Goal: Find specific page/section: Find specific page/section

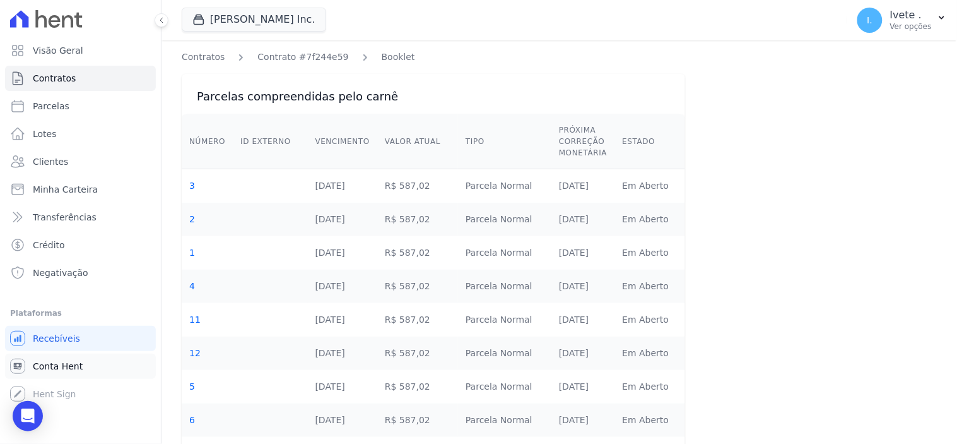
scroll to position [194, 0]
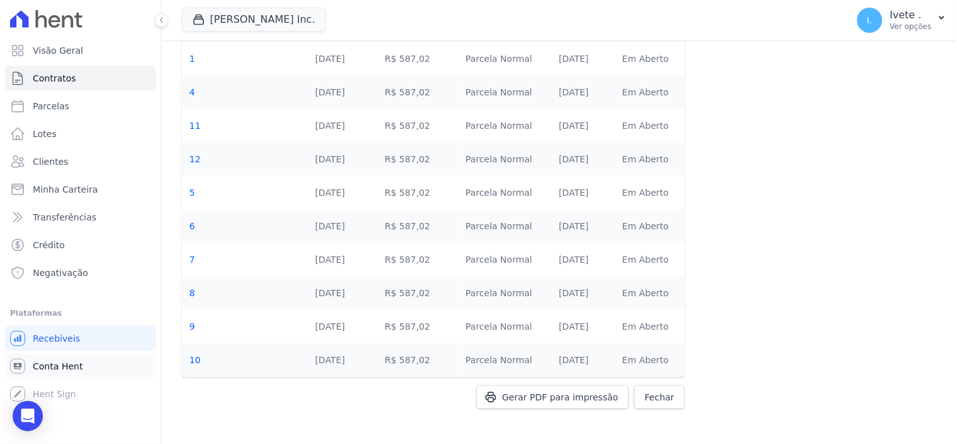
click at [51, 367] on span "Conta Hent" at bounding box center [58, 366] width 50 height 13
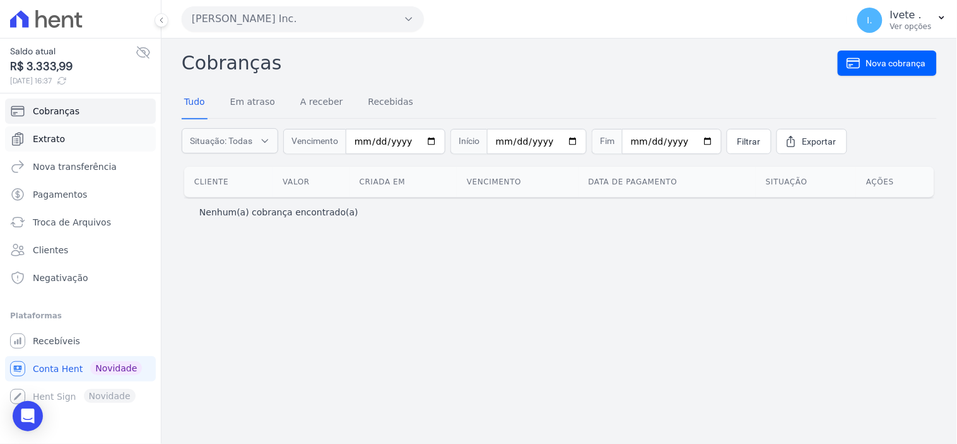
click at [42, 133] on span "Extrato" at bounding box center [49, 139] width 32 height 13
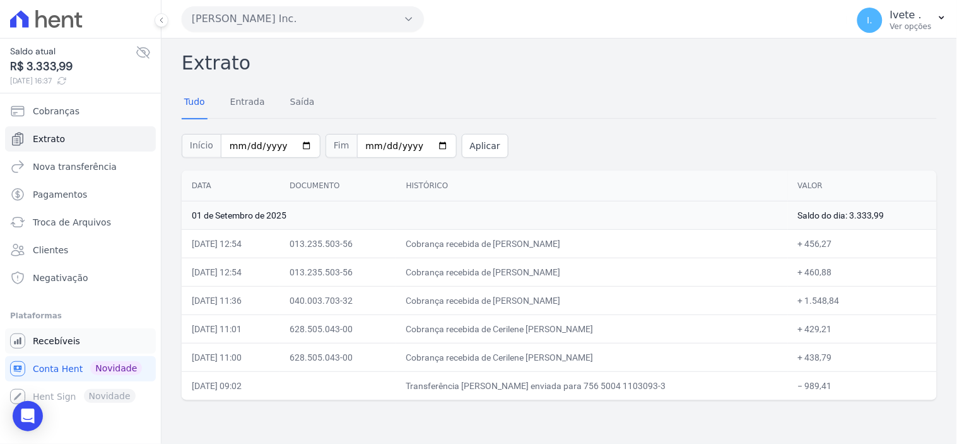
click at [51, 336] on span "Recebíveis" at bounding box center [56, 340] width 47 height 13
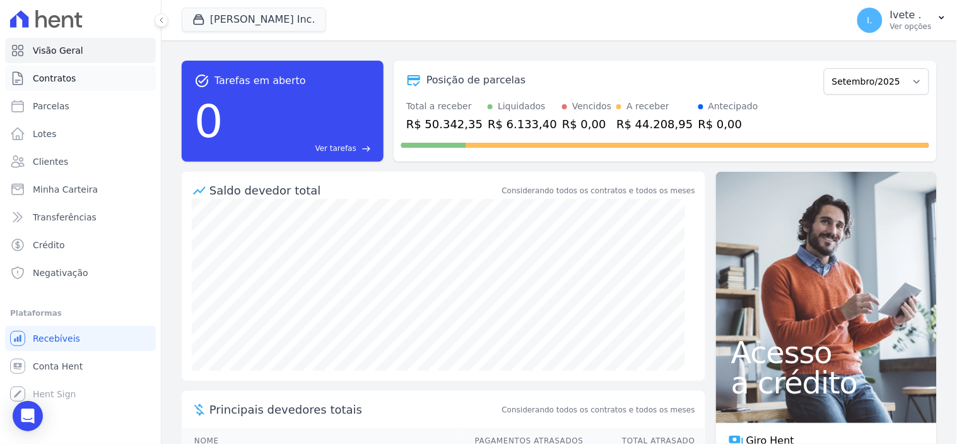
click at [59, 73] on span "Contratos" at bounding box center [54, 78] width 43 height 13
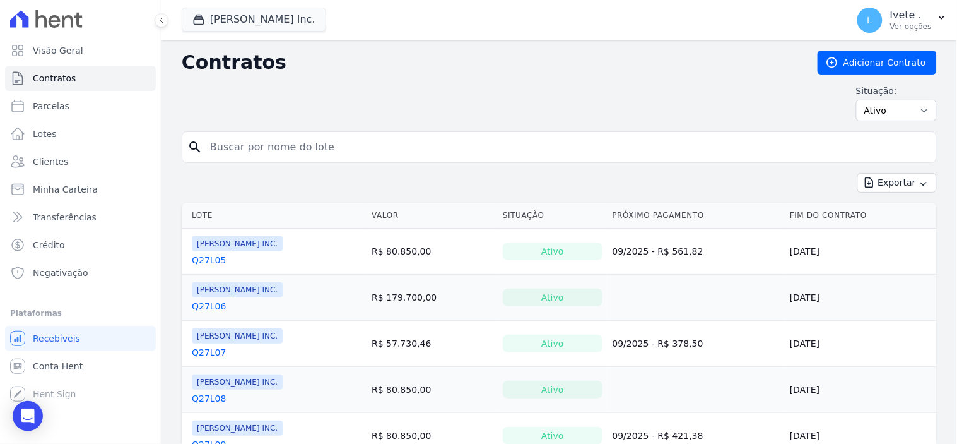
click at [247, 150] on input "search" at bounding box center [567, 146] width 729 height 25
type input "q32l29"
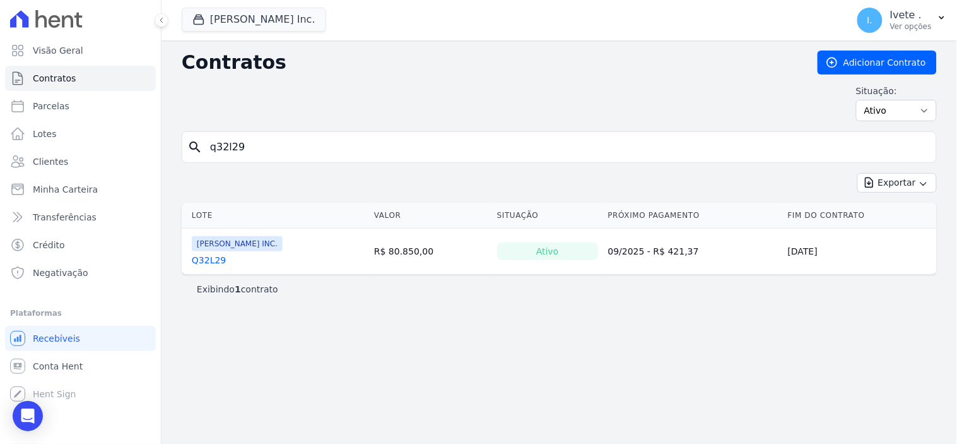
click at [204, 262] on link "Q32L29" at bounding box center [209, 260] width 34 height 13
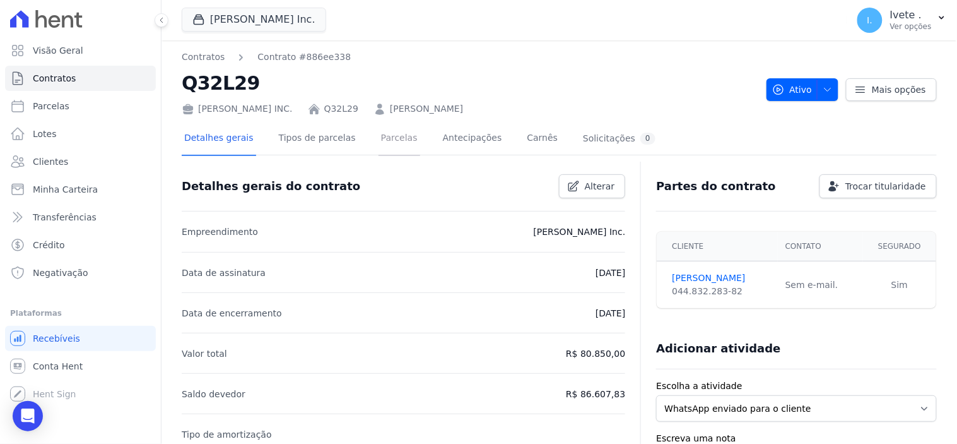
click at [396, 130] on link "Parcelas" at bounding box center [400, 138] width 42 height 33
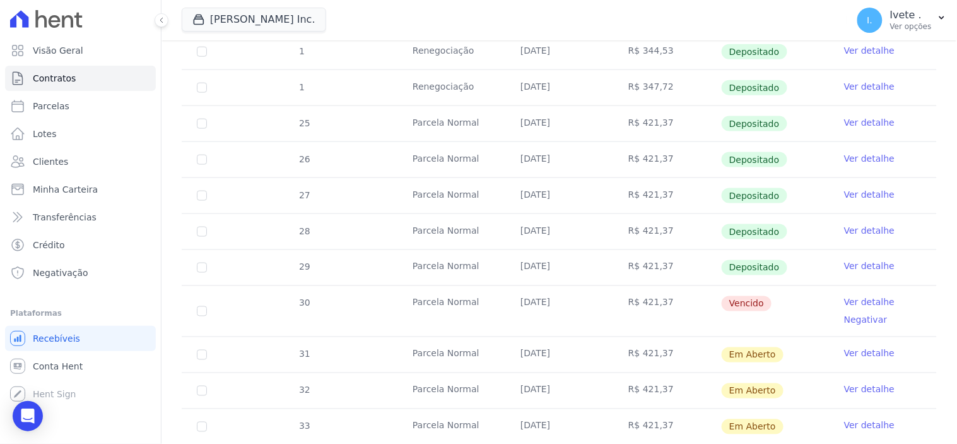
scroll to position [420, 0]
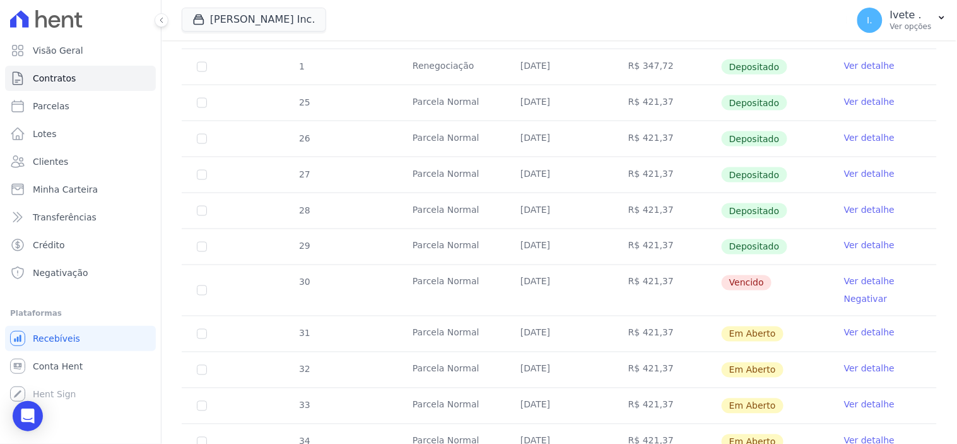
click at [856, 284] on link "Ver detalhe" at bounding box center [869, 281] width 50 height 13
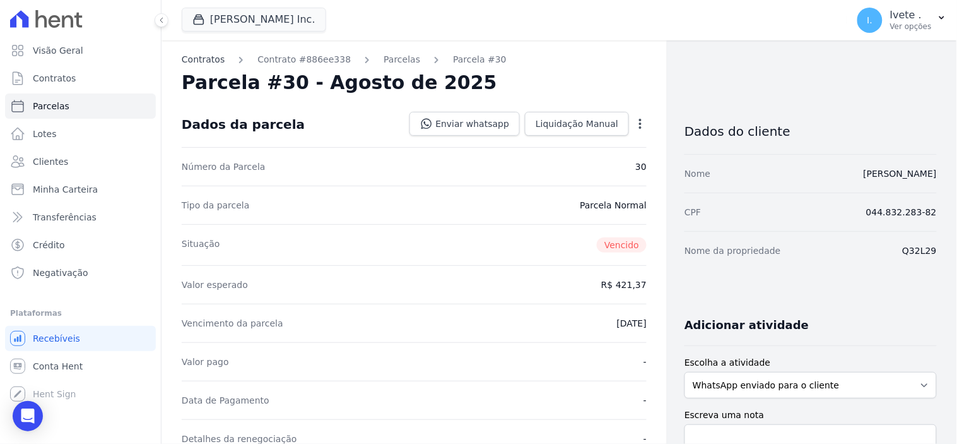
click at [205, 61] on link "Contratos" at bounding box center [203, 59] width 43 height 13
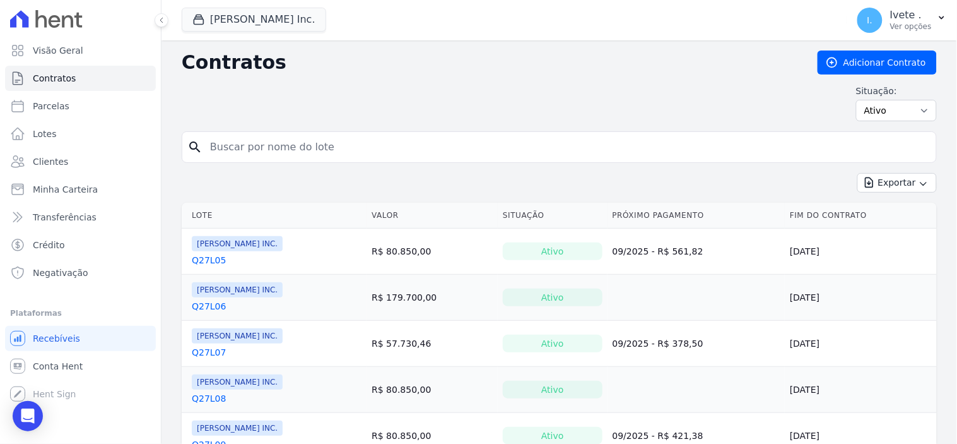
click at [225, 154] on input "search" at bounding box center [567, 146] width 729 height 25
type input "q32l29"
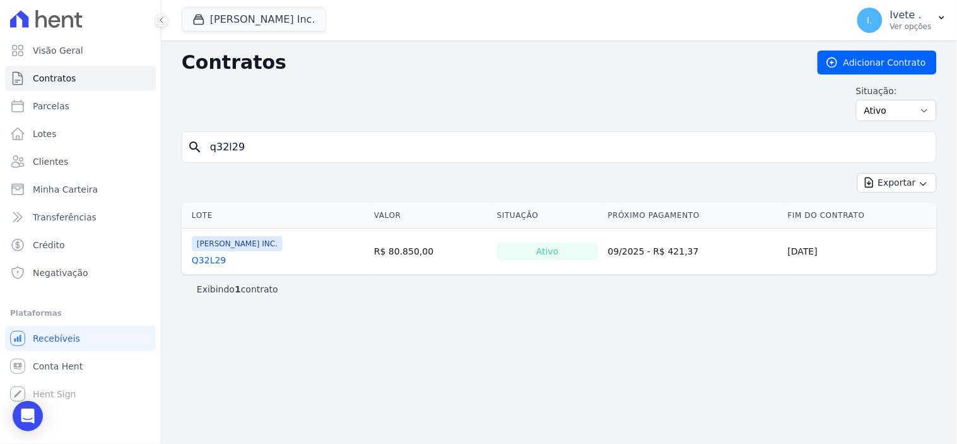
click at [210, 261] on link "Q32L29" at bounding box center [209, 260] width 34 height 13
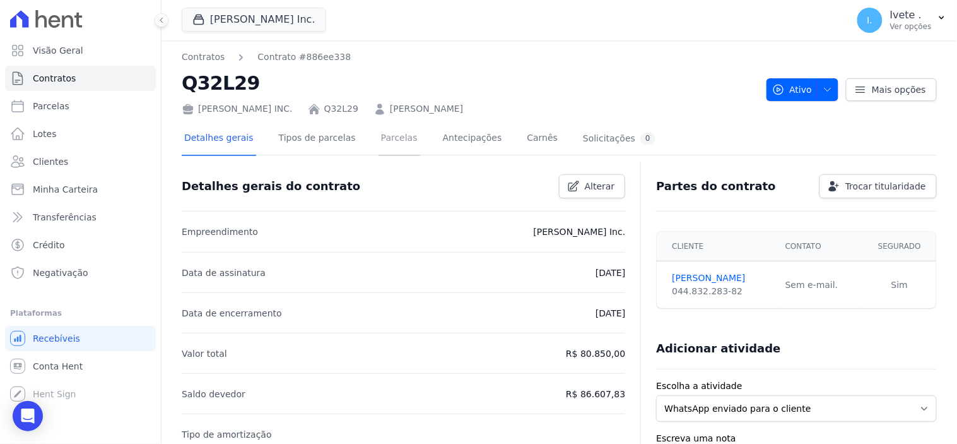
click at [380, 139] on link "Parcelas" at bounding box center [400, 138] width 42 height 33
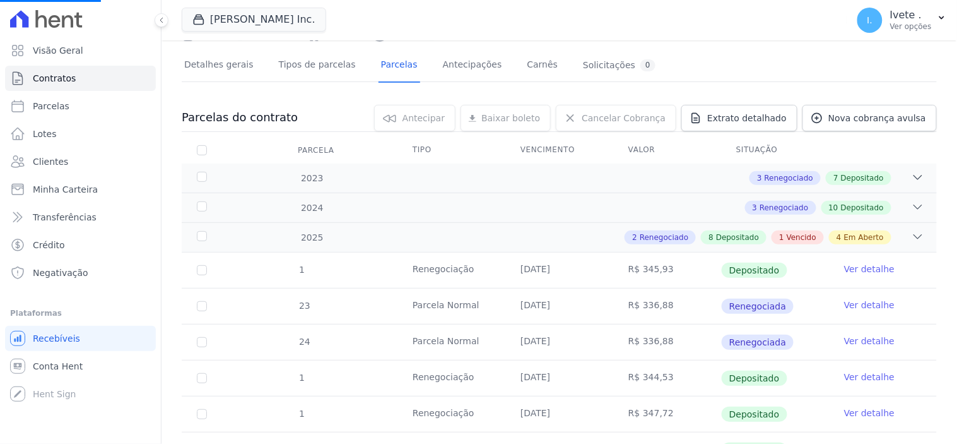
scroll to position [210, 0]
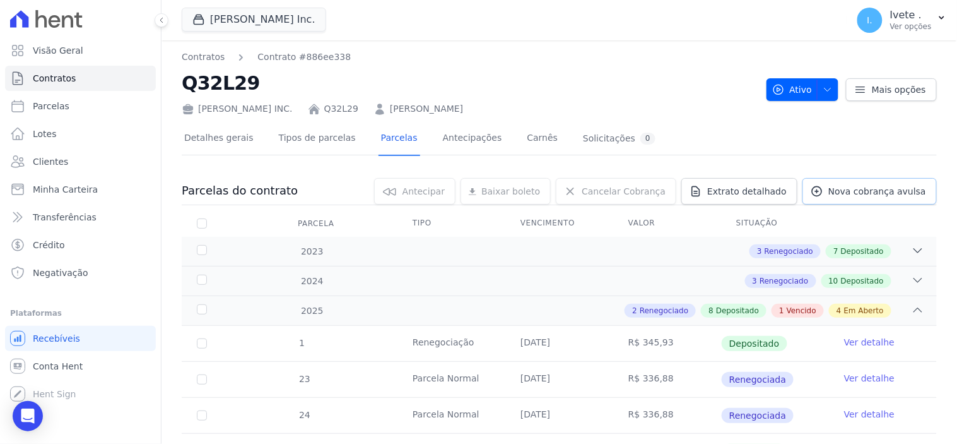
click at [909, 180] on link "Nova cobrança avulsa" at bounding box center [870, 191] width 134 height 27
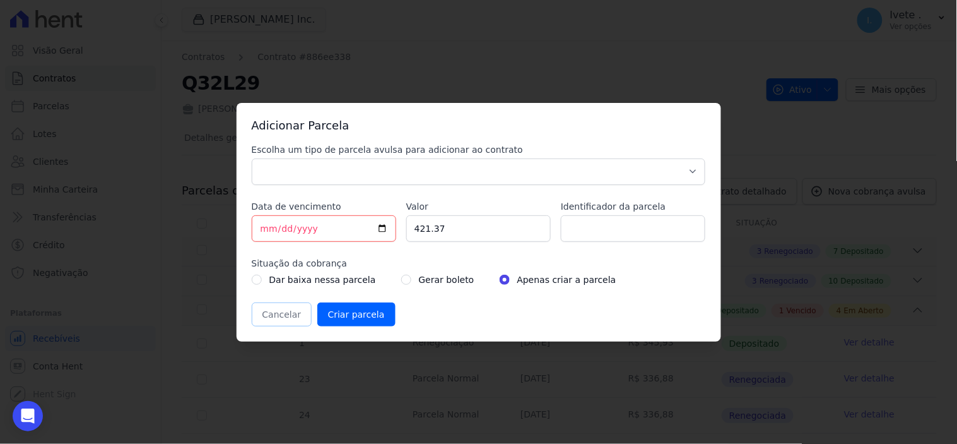
click at [273, 317] on button "Cancelar" at bounding box center [282, 314] width 61 height 24
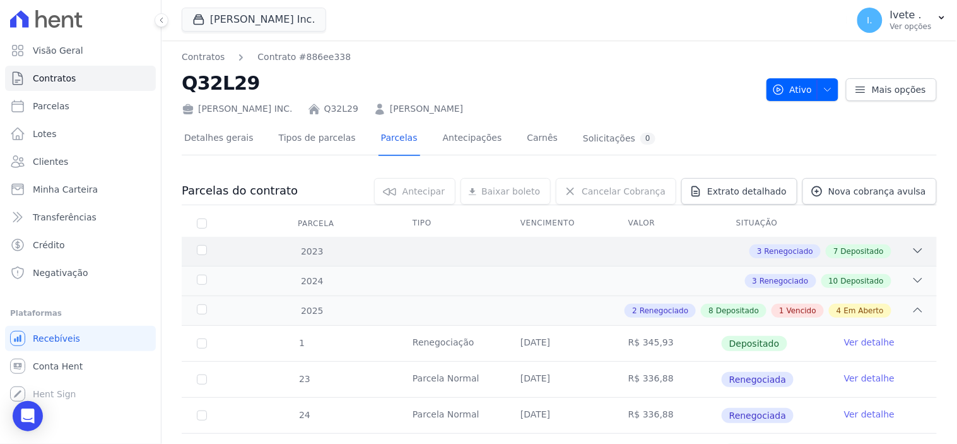
click at [912, 248] on icon at bounding box center [918, 250] width 13 height 13
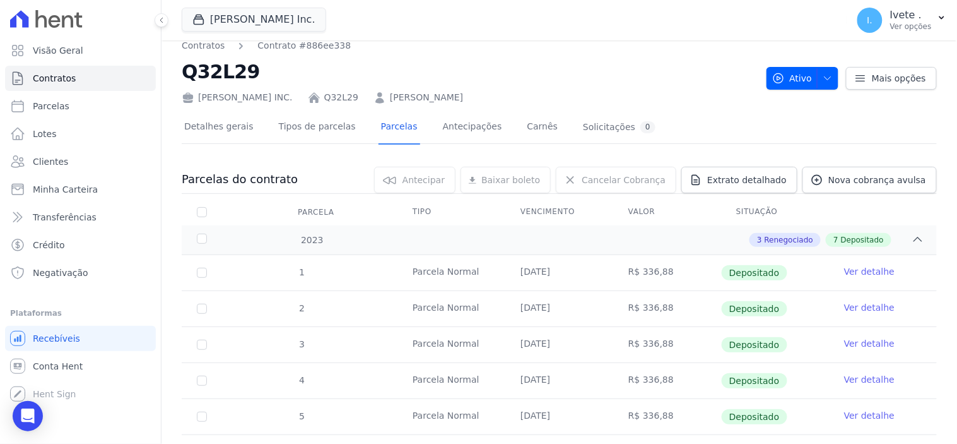
scroll to position [0, 0]
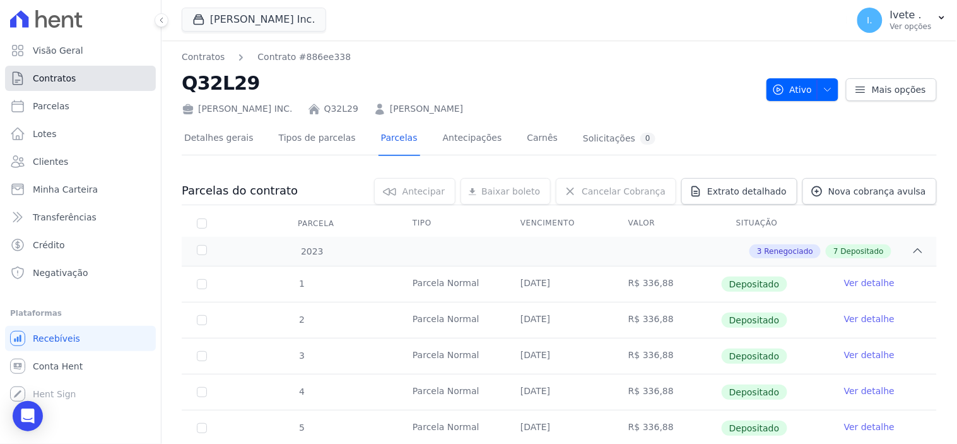
click at [64, 76] on span "Contratos" at bounding box center [54, 78] width 43 height 13
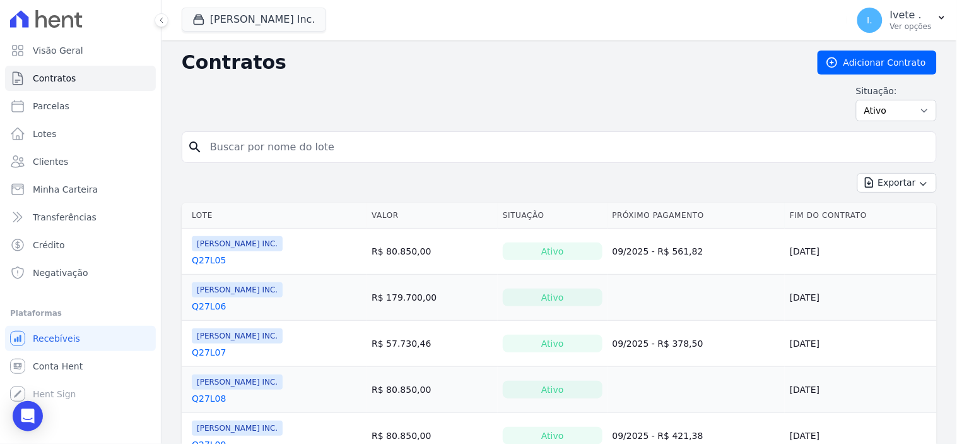
click at [225, 153] on input "search" at bounding box center [567, 146] width 729 height 25
type input "q32l29"
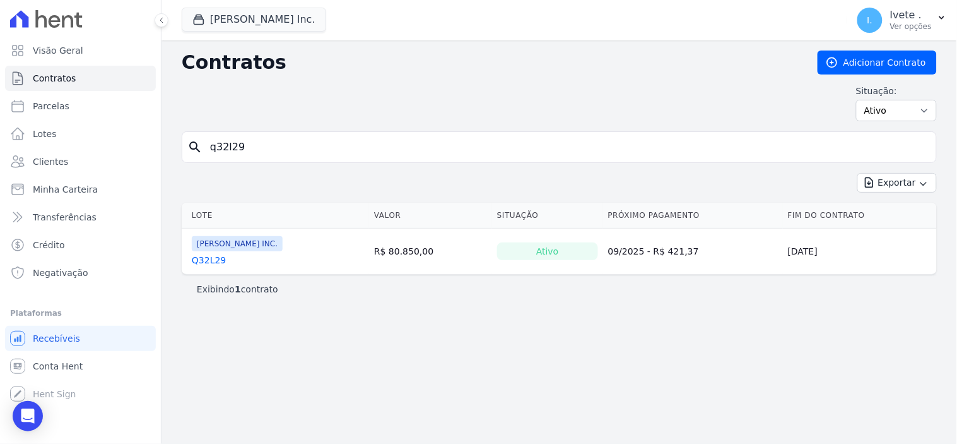
click at [206, 262] on link "Q32L29" at bounding box center [209, 260] width 34 height 13
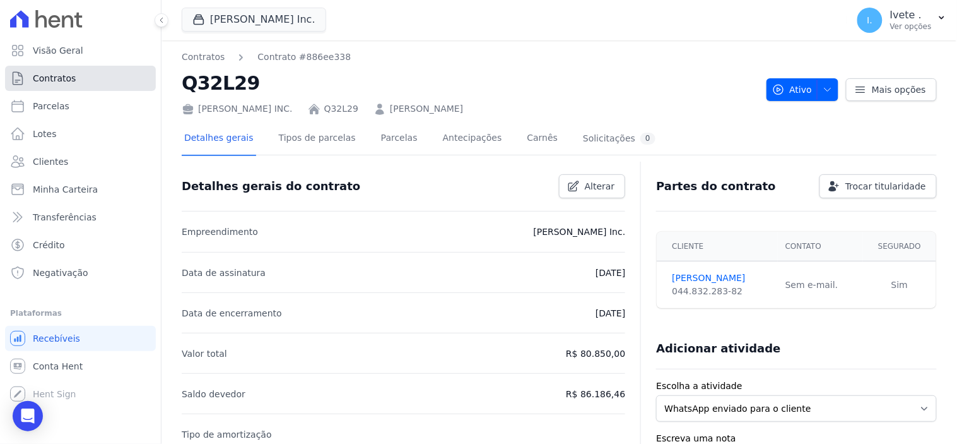
click at [51, 80] on span "Contratos" at bounding box center [54, 78] width 43 height 13
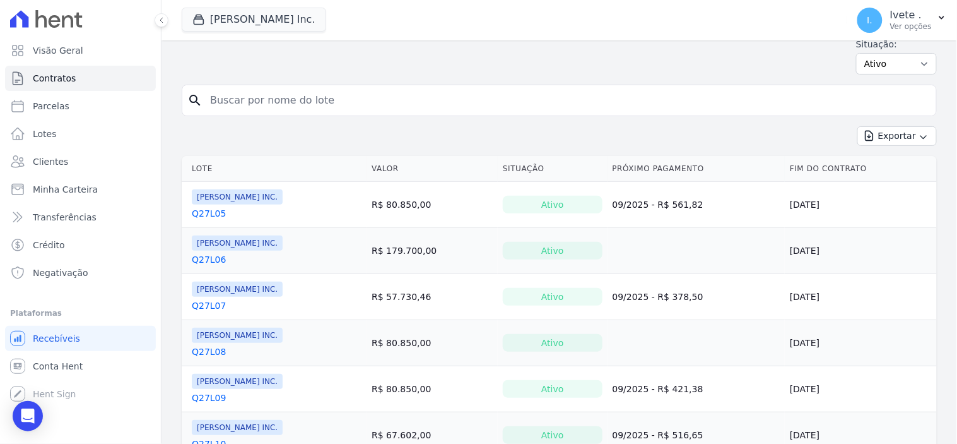
scroll to position [70, 0]
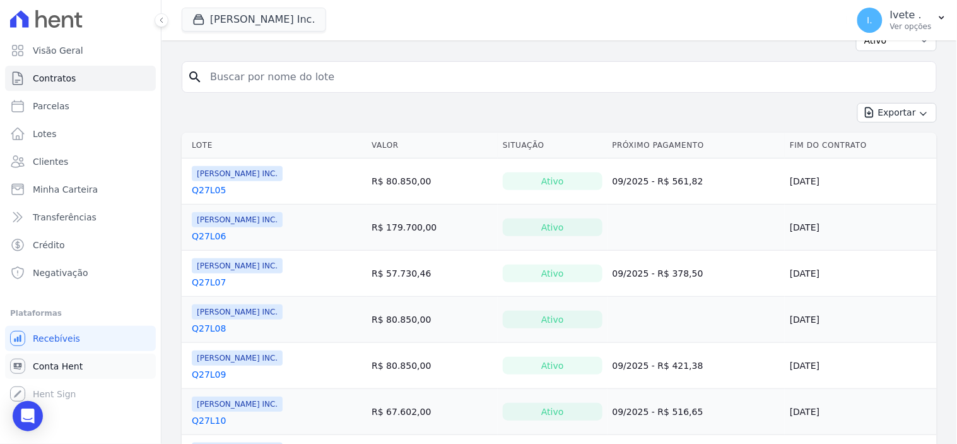
click at [56, 361] on span "Conta Hent" at bounding box center [58, 366] width 50 height 13
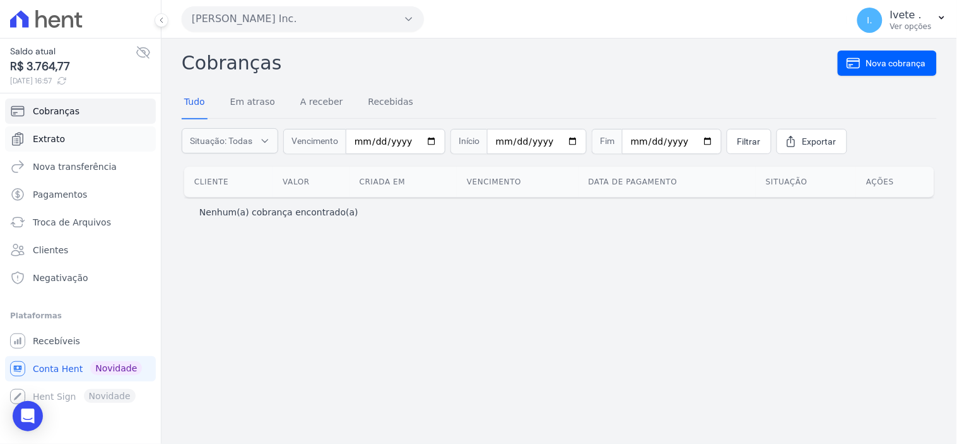
click at [47, 138] on span "Extrato" at bounding box center [49, 139] width 32 height 13
